Goal: Find contact information: Find contact information

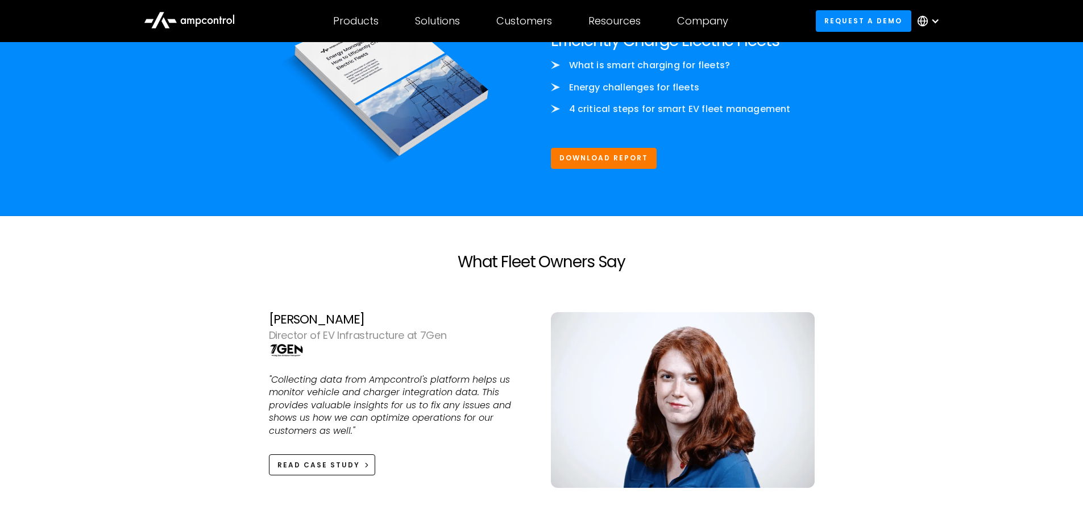
scroll to position [2615, 0]
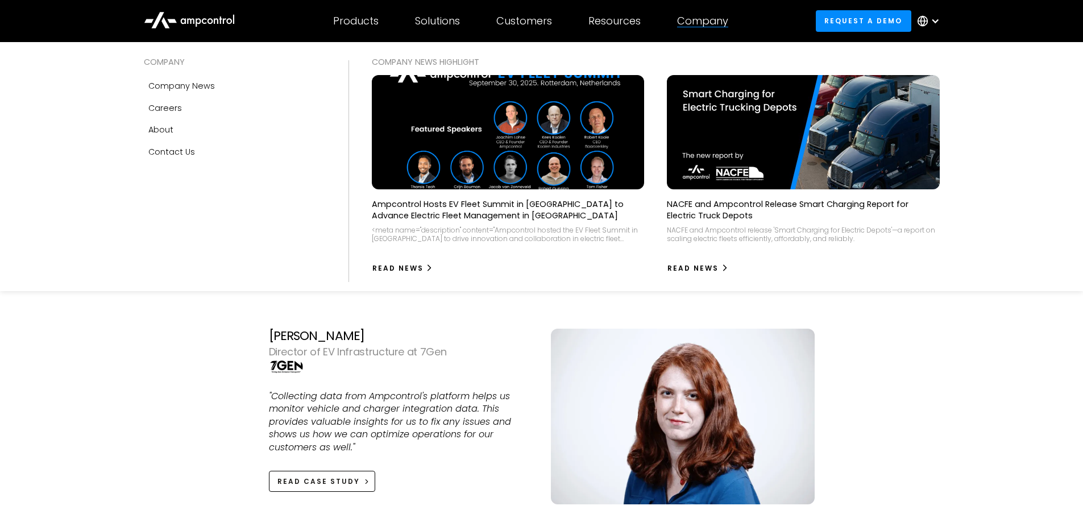
click at [691, 20] on div "Company" at bounding box center [702, 21] width 51 height 13
click at [705, 20] on div "Company" at bounding box center [702, 21] width 51 height 13
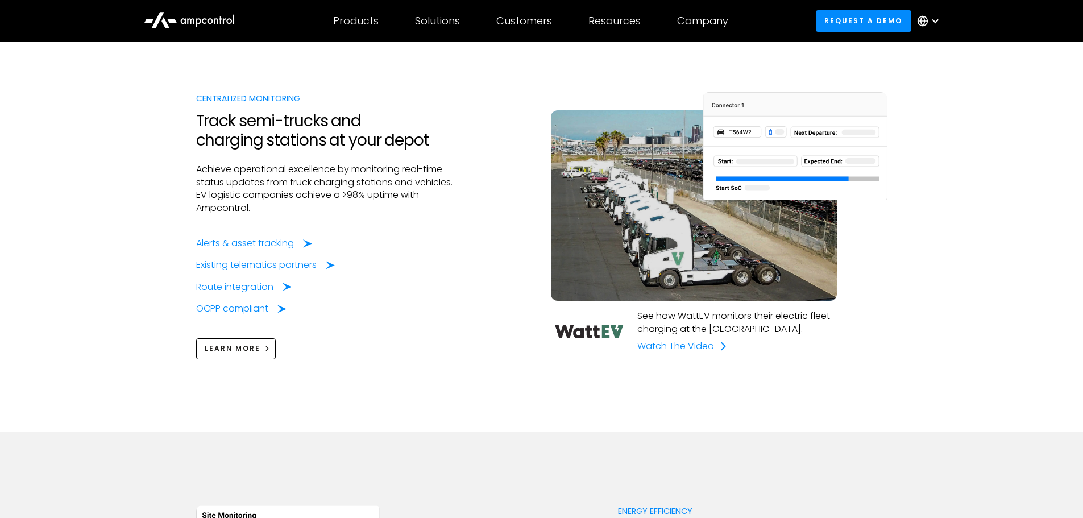
scroll to position [625, 0]
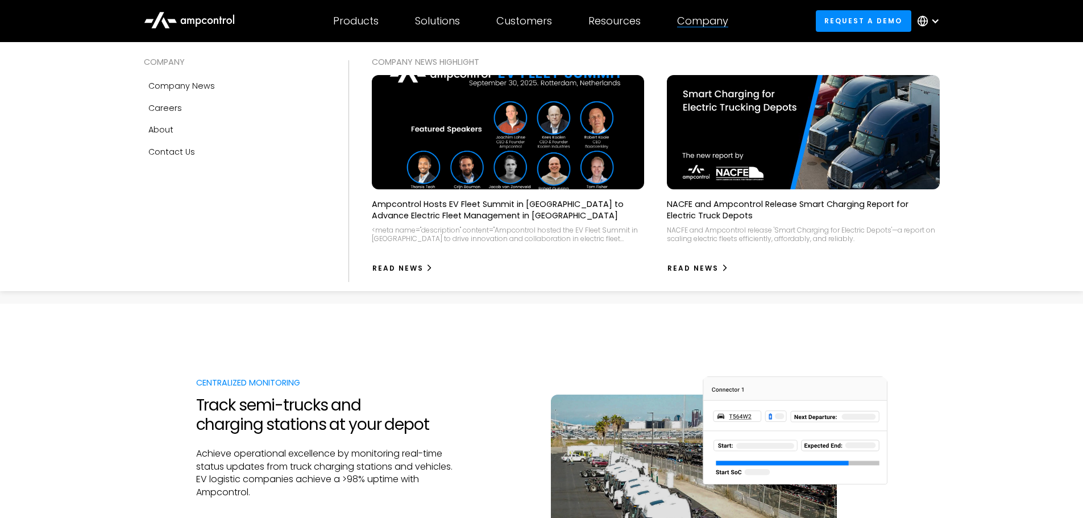
click at [708, 17] on div "Company" at bounding box center [702, 21] width 51 height 13
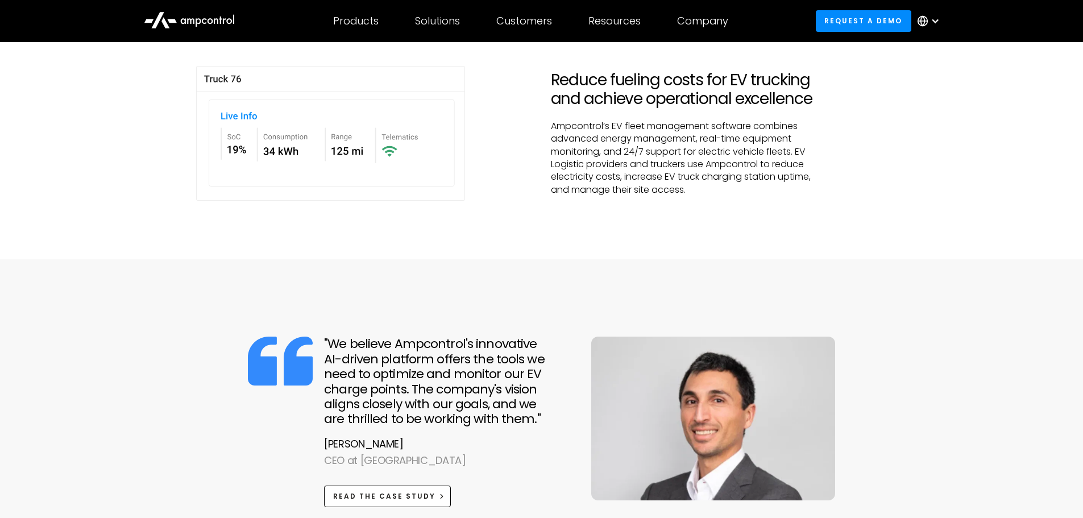
scroll to position [568, 0]
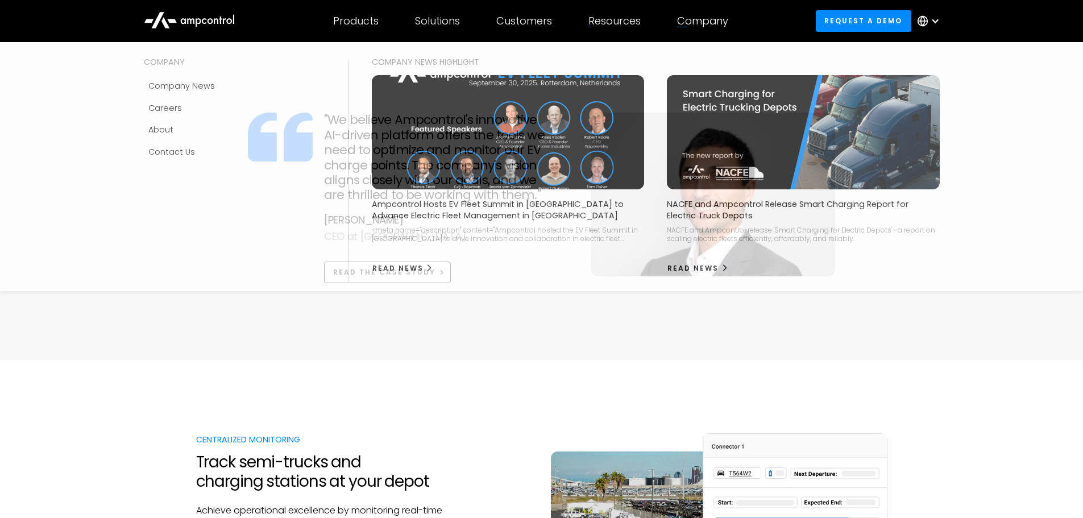
click at [687, 16] on div "Company" at bounding box center [702, 21] width 51 height 13
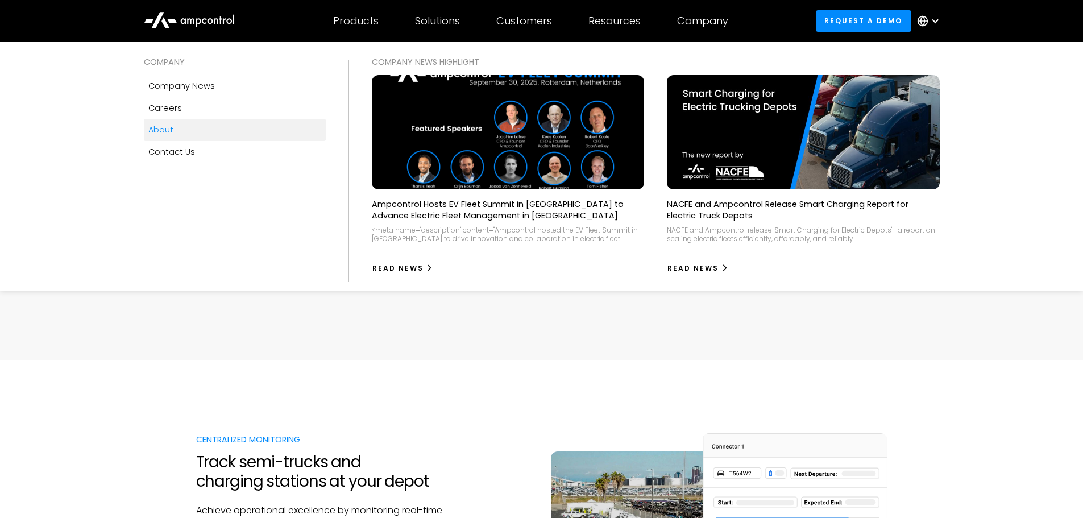
click at [164, 132] on div "About" at bounding box center [160, 129] width 25 height 13
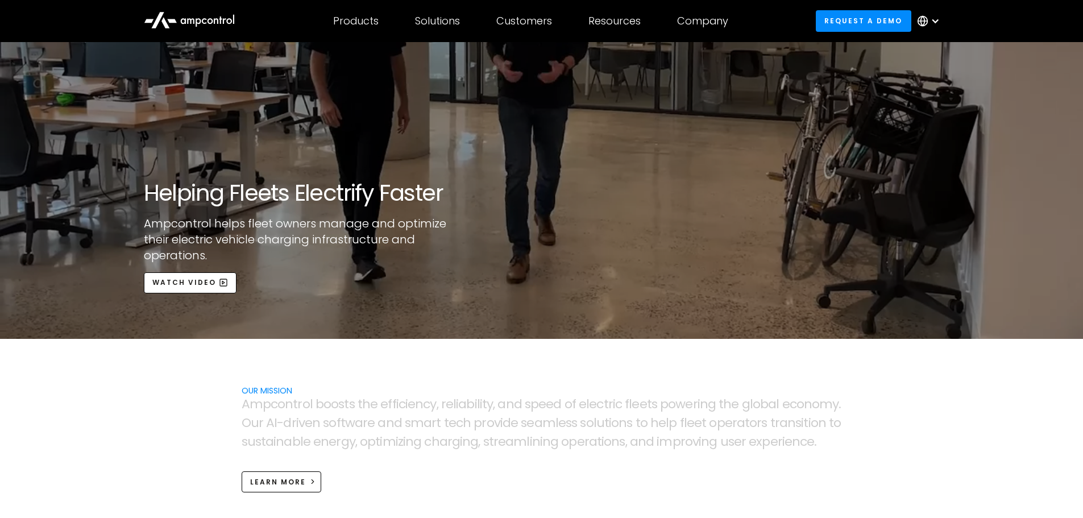
scroll to position [114, 0]
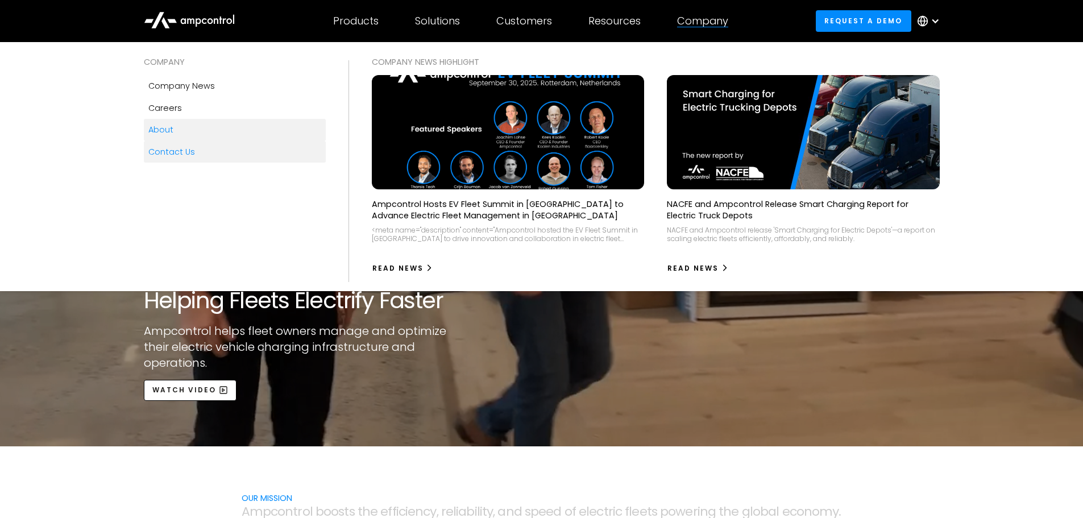
click at [182, 152] on div "Contact Us" at bounding box center [171, 152] width 47 height 13
